Goal: Task Accomplishment & Management: Complete application form

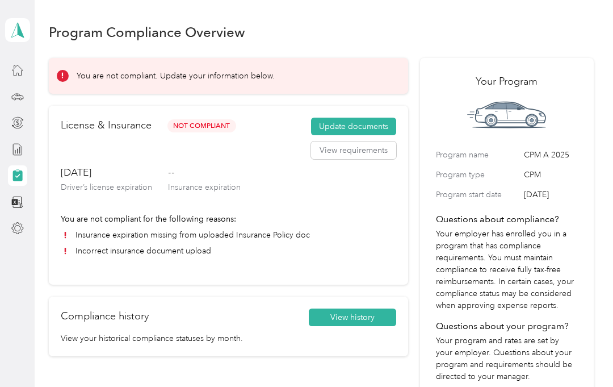
click at [361, 157] on button "View requirements" at bounding box center [353, 150] width 85 height 18
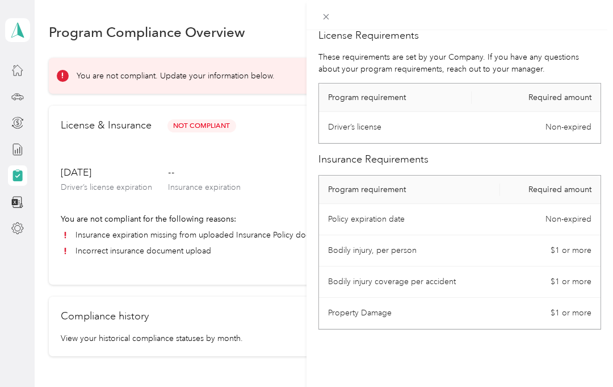
scroll to position [11, 0]
click at [542, 344] on div "License Requirements These requirements are set by your Company. If you have an…" at bounding box center [460, 223] width 307 height 387
click at [331, 12] on icon at bounding box center [326, 17] width 10 height 10
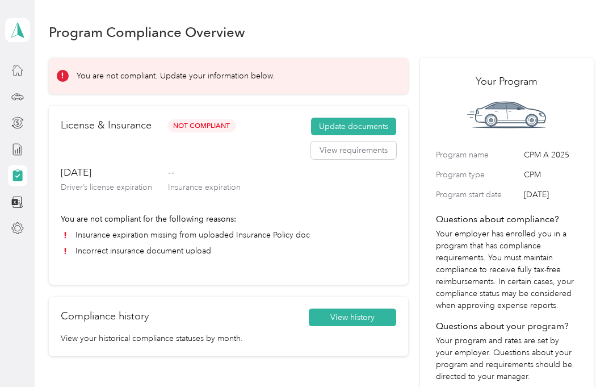
click at [357, 121] on button "Update documents" at bounding box center [353, 127] width 85 height 18
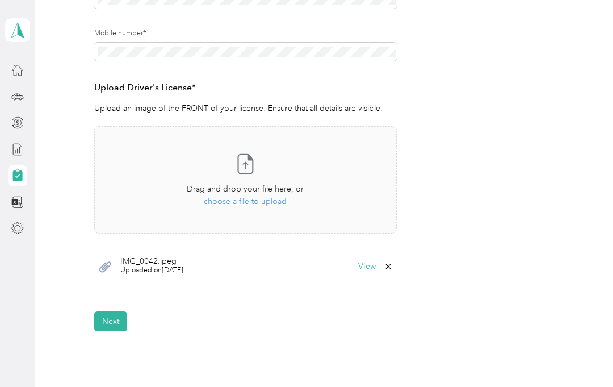
scroll to position [254, 0]
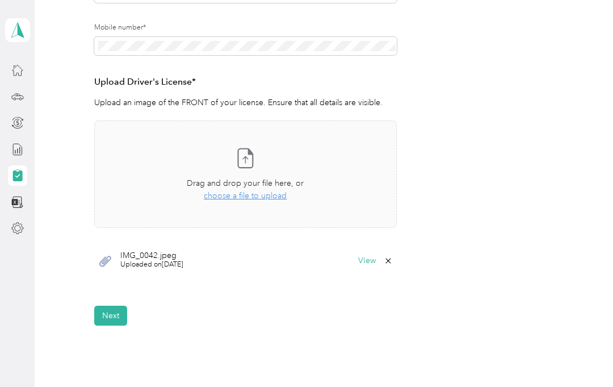
click at [376, 257] on button "View" at bounding box center [367, 261] width 18 height 8
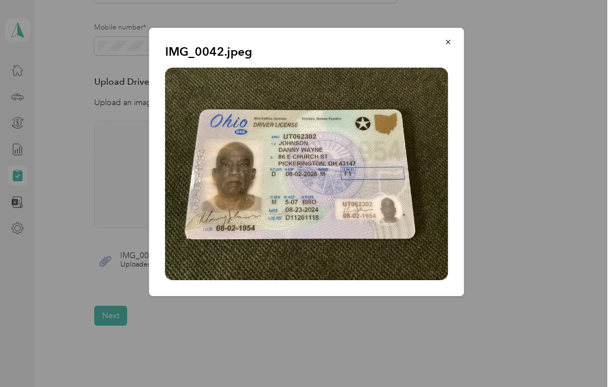
click at [454, 39] on button "button" at bounding box center [449, 42] width 24 height 20
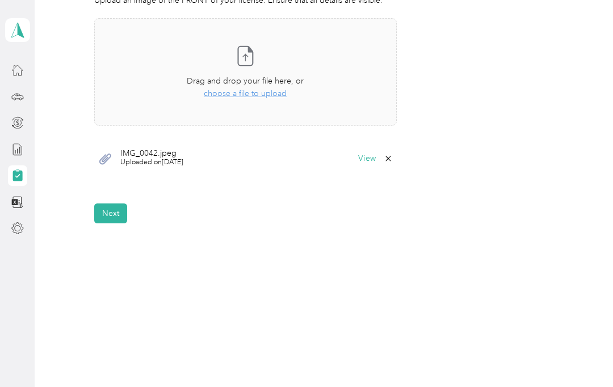
scroll to position [356, 0]
click at [119, 210] on button "Next" at bounding box center [110, 214] width 33 height 20
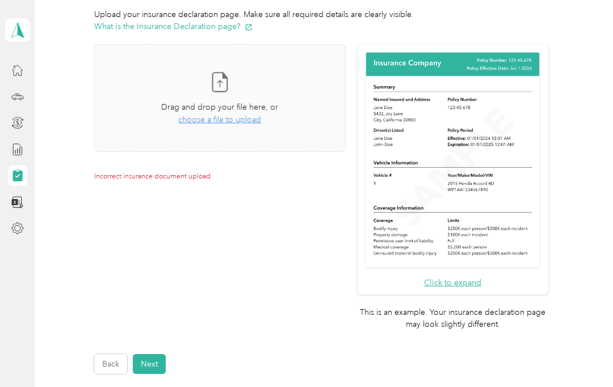
scroll to position [278, 0]
click at [243, 118] on span "choose a file to upload" at bounding box center [219, 120] width 83 height 10
click at [608, 179] on div "Back Home Compliance overview Compliance submission Compliance Submission Not C…" at bounding box center [321, 103] width 573 height 762
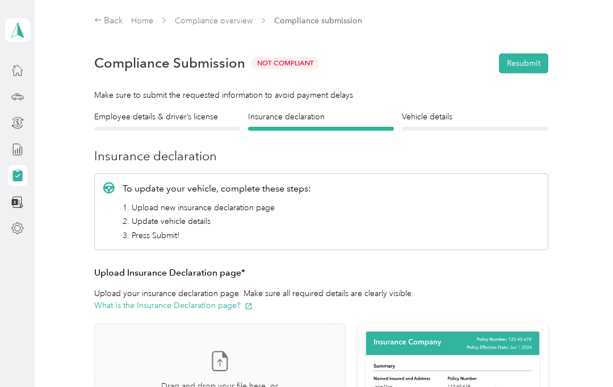
scroll to position [0, 0]
click at [191, 115] on h4 "Employee details & driver’s license" at bounding box center [167, 117] width 146 height 12
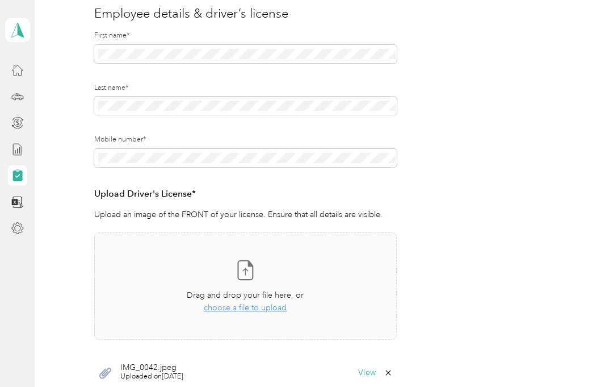
scroll to position [173, 0]
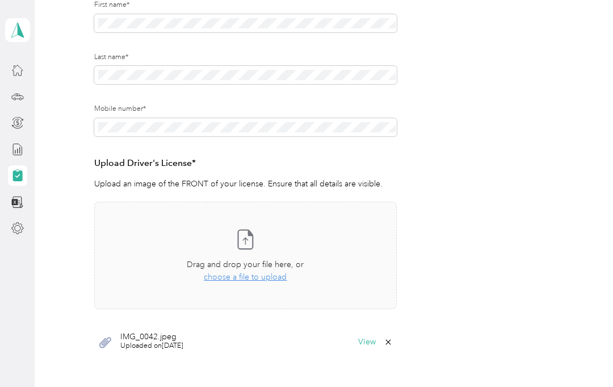
click at [183, 342] on span "Uploaded on [DATE]" at bounding box center [151, 346] width 63 height 10
click at [183, 335] on span "IMG_0042.jpeg" at bounding box center [151, 337] width 63 height 8
click at [160, 346] on span "Uploaded on [DATE]" at bounding box center [151, 346] width 63 height 10
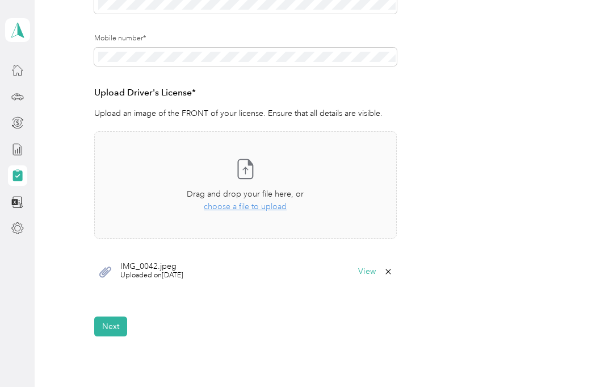
scroll to position [264, 0]
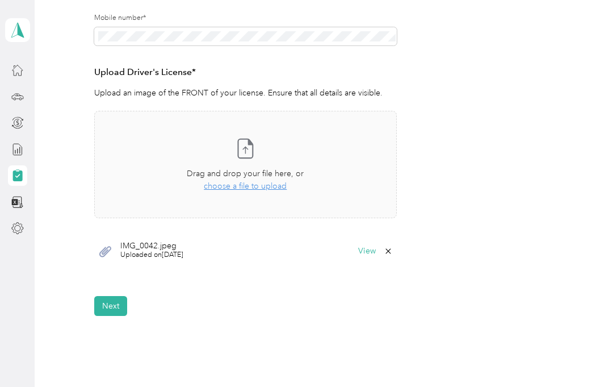
click at [164, 252] on span "Uploaded on [DATE]" at bounding box center [151, 255] width 63 height 10
click at [366, 252] on button "View" at bounding box center [367, 251] width 18 height 8
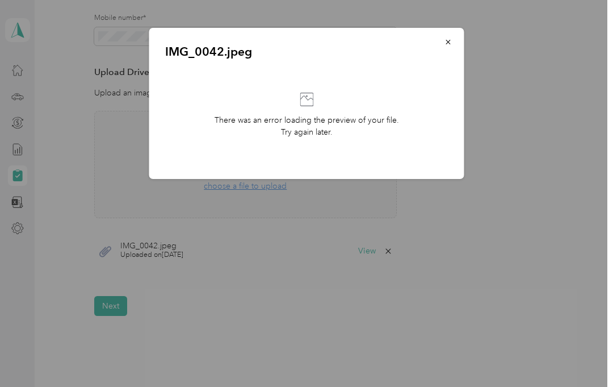
click at [450, 41] on icon "button" at bounding box center [449, 42] width 8 height 8
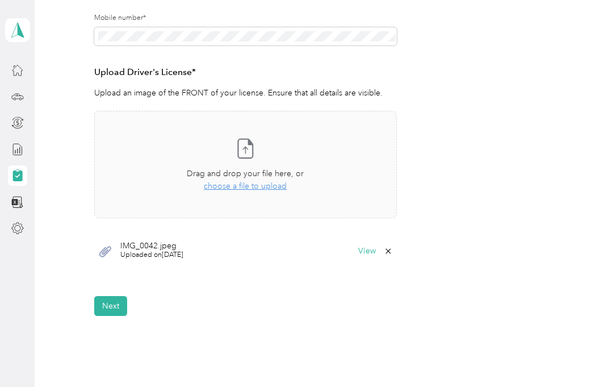
click at [183, 253] on span "Uploaded on [DATE]" at bounding box center [151, 255] width 63 height 10
click at [370, 252] on button "View" at bounding box center [367, 251] width 18 height 8
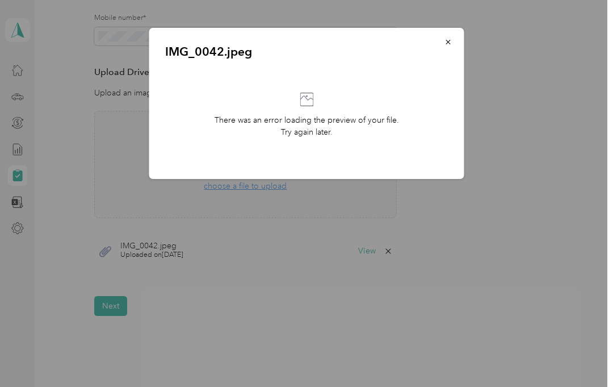
click at [544, 90] on div "IMG_0042.jpeg There was an error loading the preview of your file. Try again la…" at bounding box center [464, 105] width 315 height 154
click at [510, 97] on div "IMG_0042.jpeg There was an error loading the preview of your file. Try again la…" at bounding box center [464, 105] width 315 height 154
click at [446, 37] on span "button" at bounding box center [449, 42] width 8 height 10
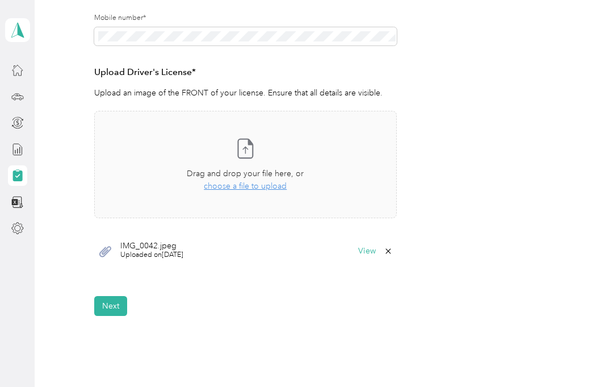
click at [269, 183] on span "choose a file to upload" at bounding box center [245, 186] width 83 height 10
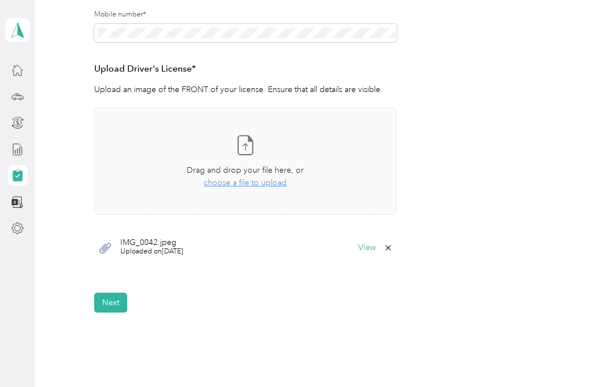
click at [264, 179] on span "choose a file to upload" at bounding box center [245, 183] width 83 height 10
click at [266, 178] on span "choose a file to upload" at bounding box center [245, 183] width 83 height 10
click at [392, 271] on div "Upload Driver's License* Upload an image of the FRONT of your license. Ensure t…" at bounding box center [245, 173] width 303 height 223
click at [376, 249] on button "View" at bounding box center [367, 248] width 18 height 8
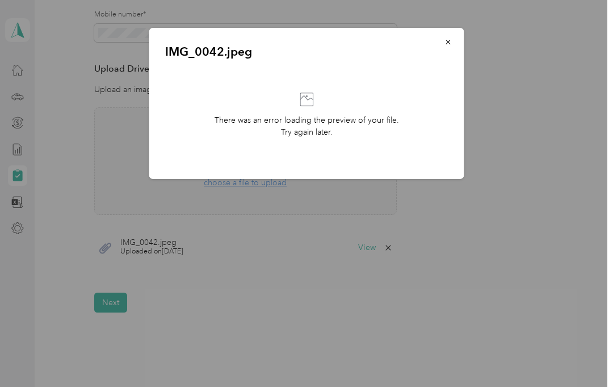
click at [442, 232] on div at bounding box center [306, 193] width 613 height 387
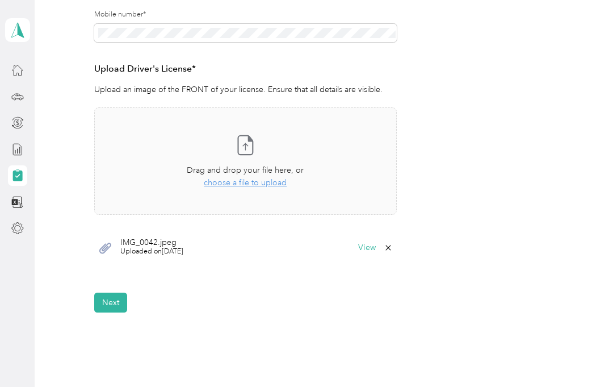
click at [392, 249] on icon at bounding box center [388, 247] width 9 height 9
click at [368, 252] on button "Yes" at bounding box center [364, 254] width 22 height 18
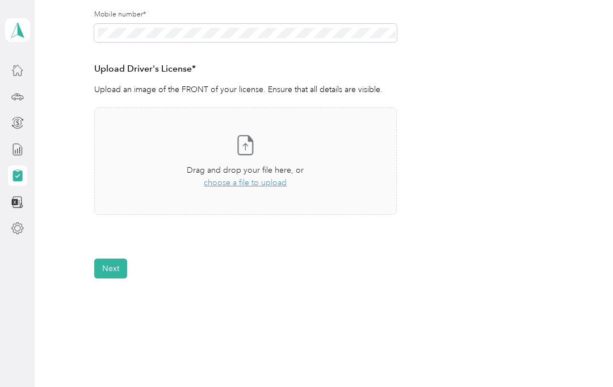
click at [250, 181] on span "choose a file to upload" at bounding box center [245, 183] width 83 height 10
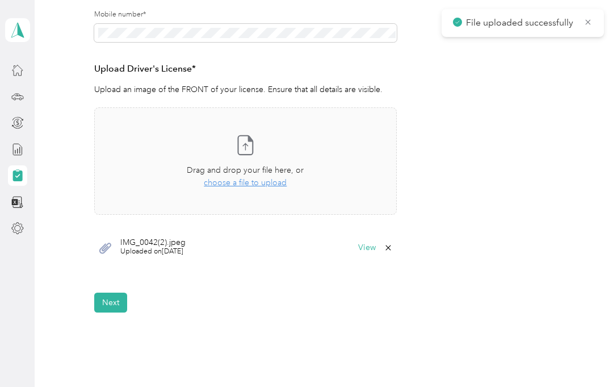
click at [373, 244] on button "View" at bounding box center [367, 248] width 18 height 8
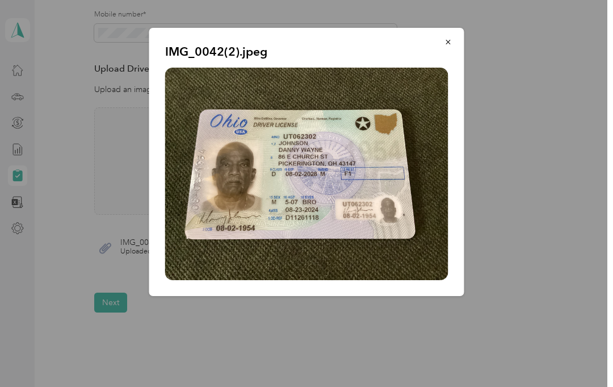
click at [525, 57] on div "IMG_0042(2).jpeg" at bounding box center [464, 163] width 315 height 271
click at [448, 37] on span "button" at bounding box center [449, 42] width 8 height 10
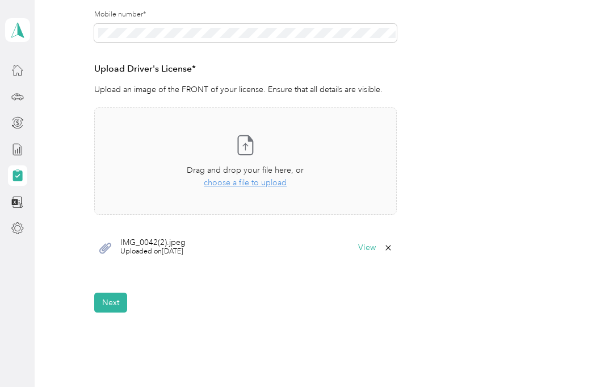
click at [116, 297] on button "Next" at bounding box center [110, 303] width 33 height 20
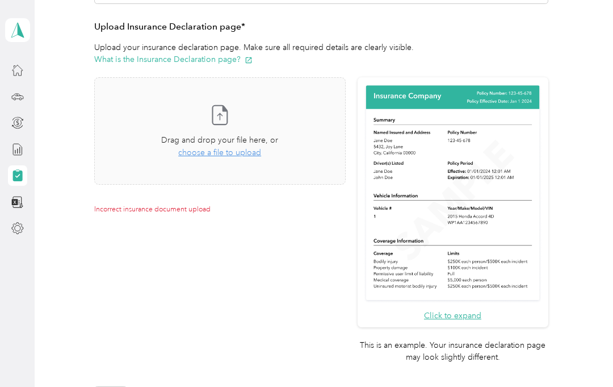
scroll to position [244, 0]
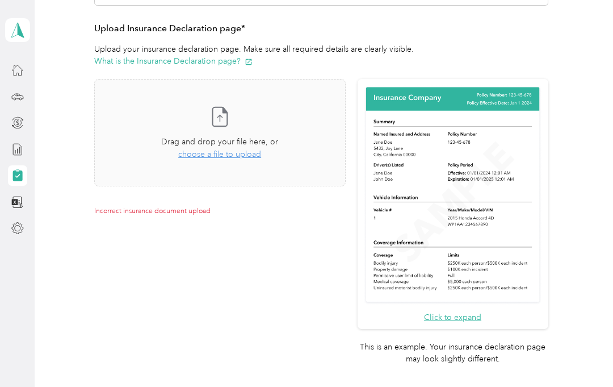
click at [247, 158] on div "Drag and drop your file here, or choose a file to upload" at bounding box center [219, 148] width 117 height 25
click at [249, 153] on span "choose a file to upload" at bounding box center [219, 154] width 83 height 10
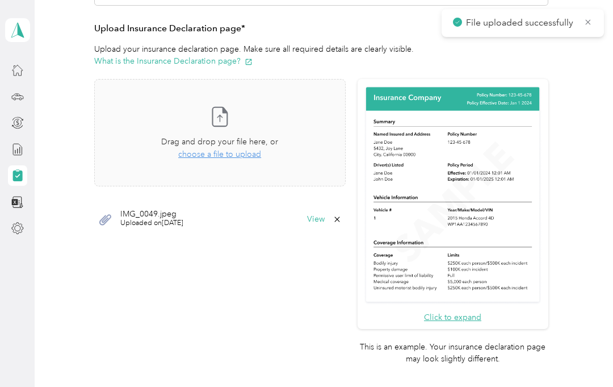
click at [325, 219] on button "View" at bounding box center [316, 219] width 18 height 8
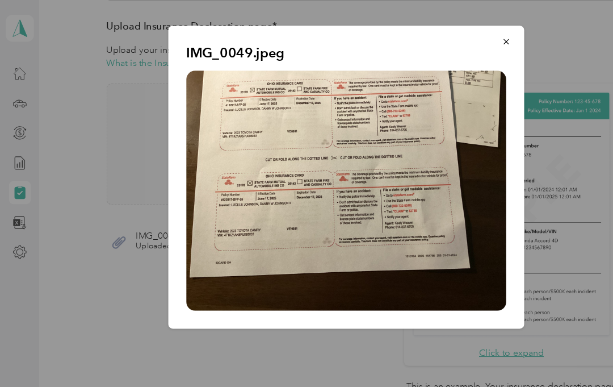
click at [449, 38] on icon "button" at bounding box center [449, 42] width 8 height 8
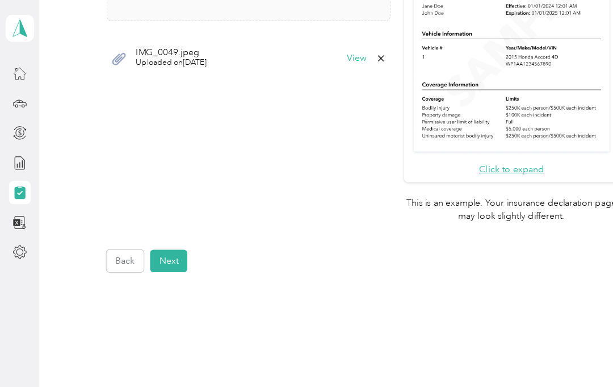
scroll to position [406, 0]
click at [154, 227] on button "Next" at bounding box center [149, 237] width 33 height 20
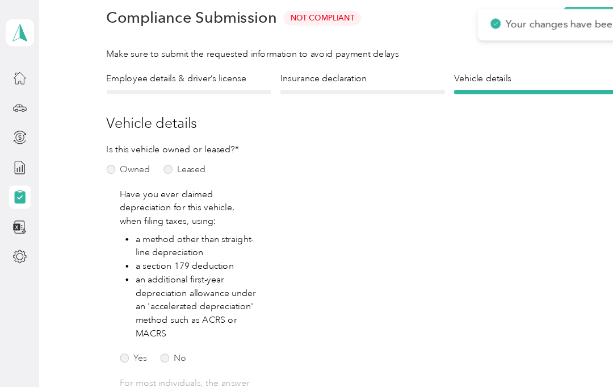
scroll to position [14, 0]
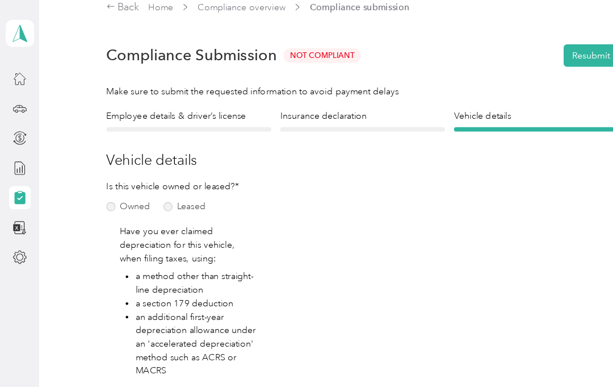
click at [522, 47] on button "Resubmit" at bounding box center [523, 50] width 49 height 20
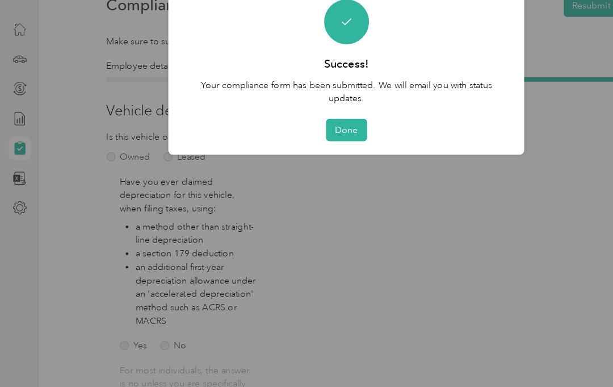
click at [315, 149] on button "Done" at bounding box center [307, 159] width 36 height 20
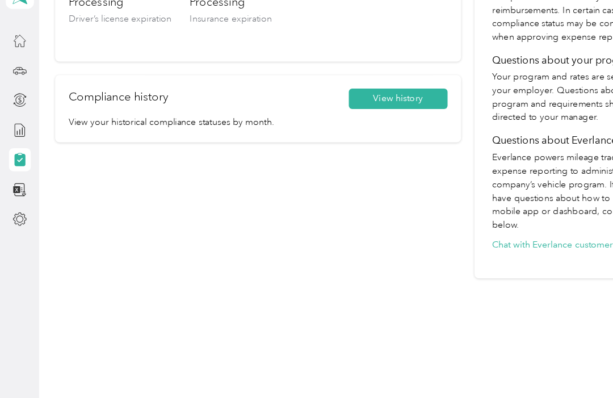
scroll to position [248, 0]
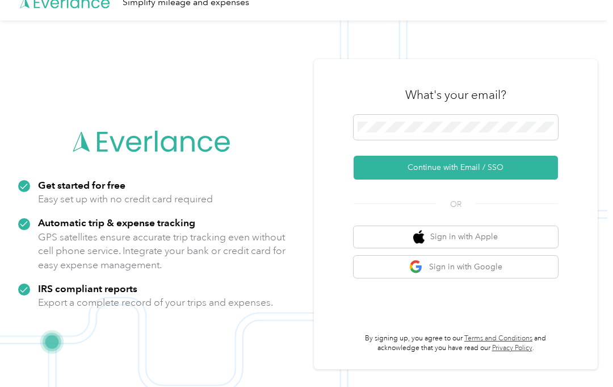
scroll to position [36, 0]
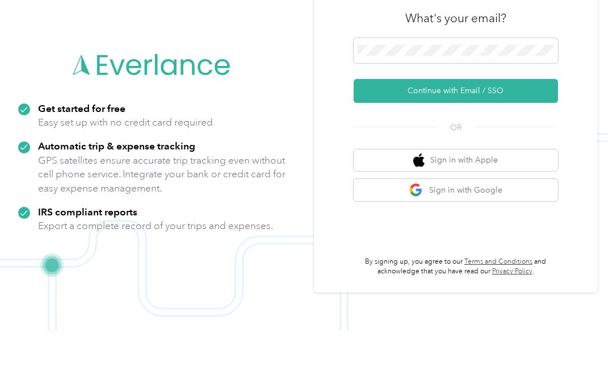
click at [534, 235] on button "Sign in with Google" at bounding box center [456, 246] width 204 height 22
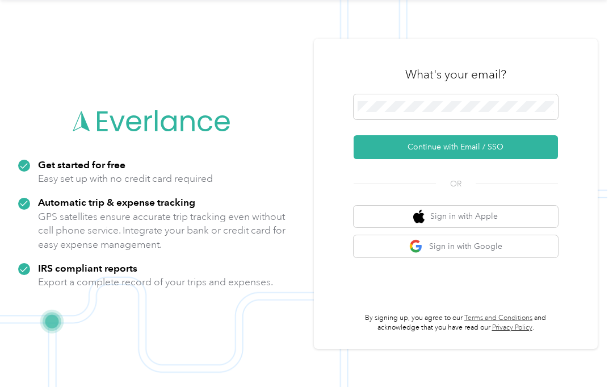
click at [527, 152] on button "Continue with Email / SSO" at bounding box center [456, 147] width 204 height 24
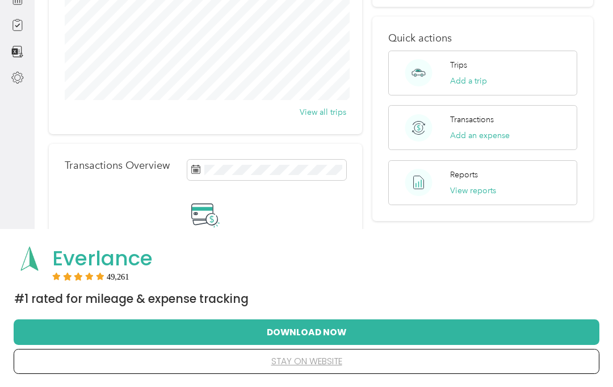
scroll to position [149, 0]
